Goal: Navigation & Orientation: Find specific page/section

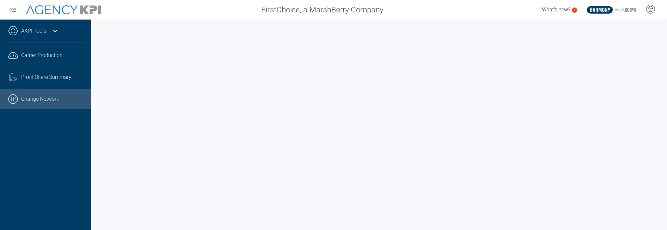
click at [26, 99] on link ".cls-1{fill:none;stroke:#000;stroke-linecap:round;stroke-linejoin:round;stroke-…" at bounding box center [45, 99] width 91 height 20
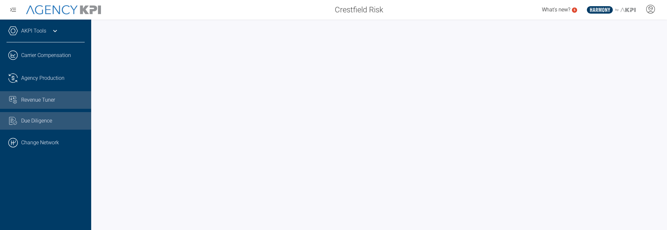
click at [39, 99] on span "Revenue Tuner" at bounding box center [38, 100] width 34 height 8
